Goal: Find specific page/section: Find specific page/section

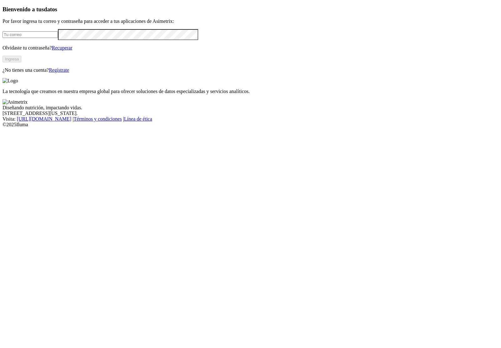
type input "[EMAIL_ADDRESS][DOMAIN_NAME]"
click at [21, 62] on button "Ingresa" at bounding box center [12, 59] width 19 height 7
